Goal: Information Seeking & Learning: Find specific fact

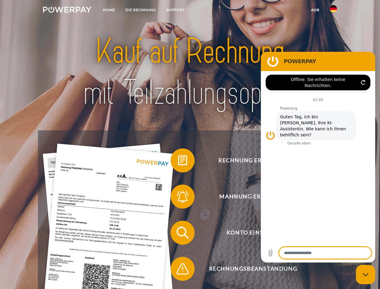
click at [67, 11] on img at bounding box center [67, 10] width 48 height 6
click at [333, 11] on img at bounding box center [333, 8] width 7 height 7
click at [315, 10] on link "agb" at bounding box center [315, 10] width 19 height 11
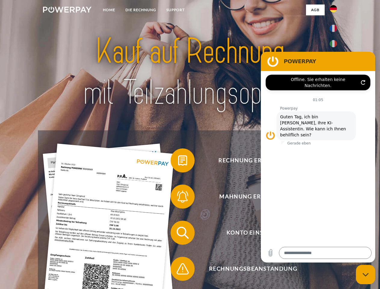
click at [178, 161] on span at bounding box center [173, 160] width 30 height 30
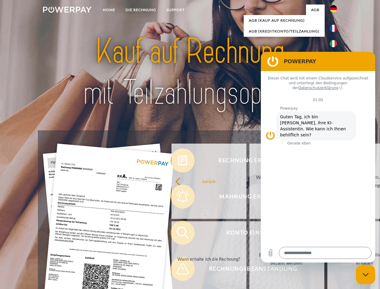
click at [178, 198] on div "Rechnung erhalten? Mahnung erhalten? Konto einsehen" at bounding box center [190, 250] width 304 height 241
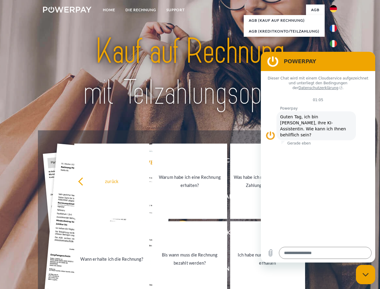
click at [178, 234] on link "Bis wann muss die Rechnung bezahlt werden?" at bounding box center [189, 258] width 75 height 75
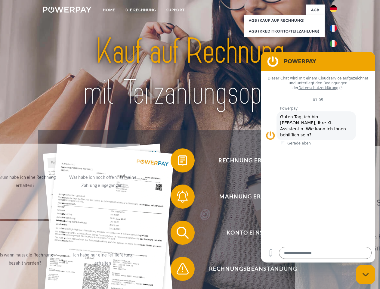
click at [178, 270] on span at bounding box center [173, 269] width 30 height 30
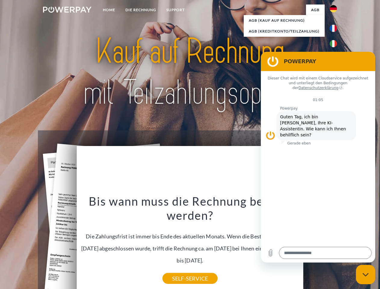
click at [365, 274] on icon "Messaging-Fenster schließen" at bounding box center [365, 274] width 6 height 4
type textarea "*"
